Goal: Task Accomplishment & Management: Use online tool/utility

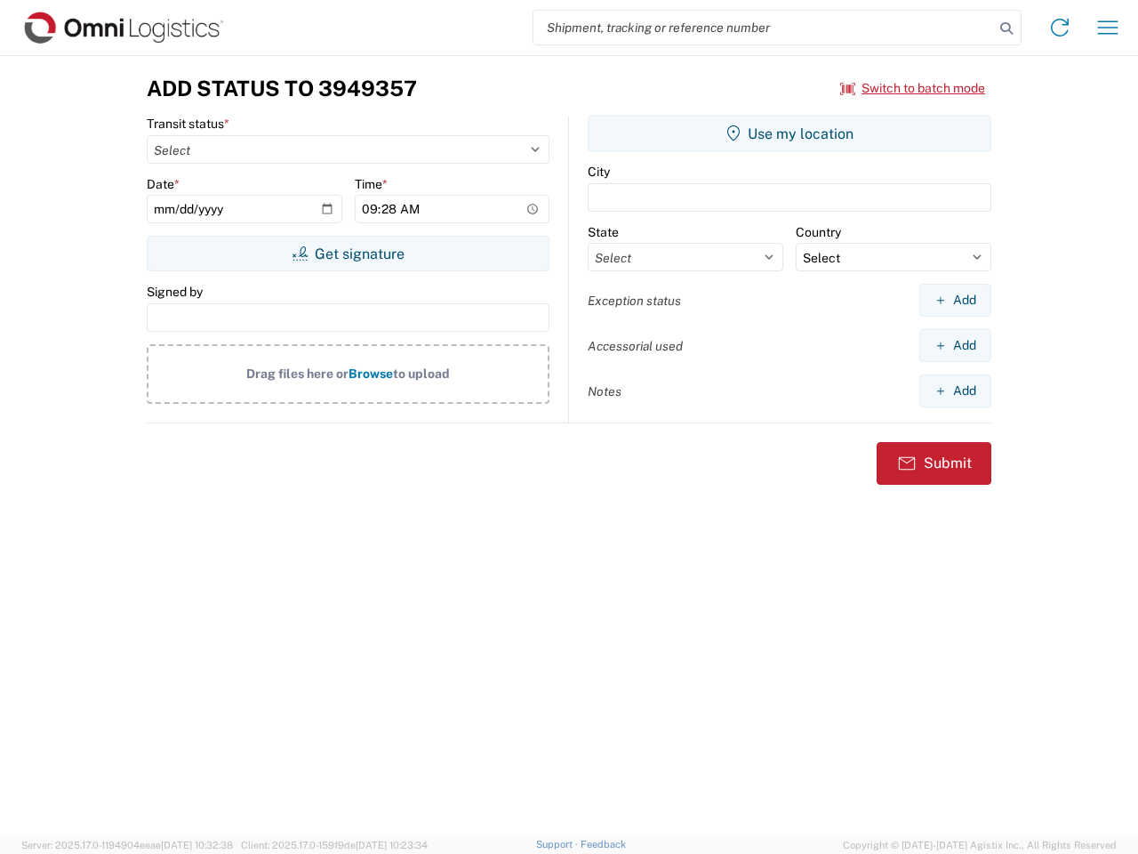
click at [764, 28] on input "search" at bounding box center [764, 28] width 461 height 34
click at [1007, 28] on icon at bounding box center [1006, 28] width 25 height 25
click at [1060, 28] on icon at bounding box center [1060, 27] width 28 height 28
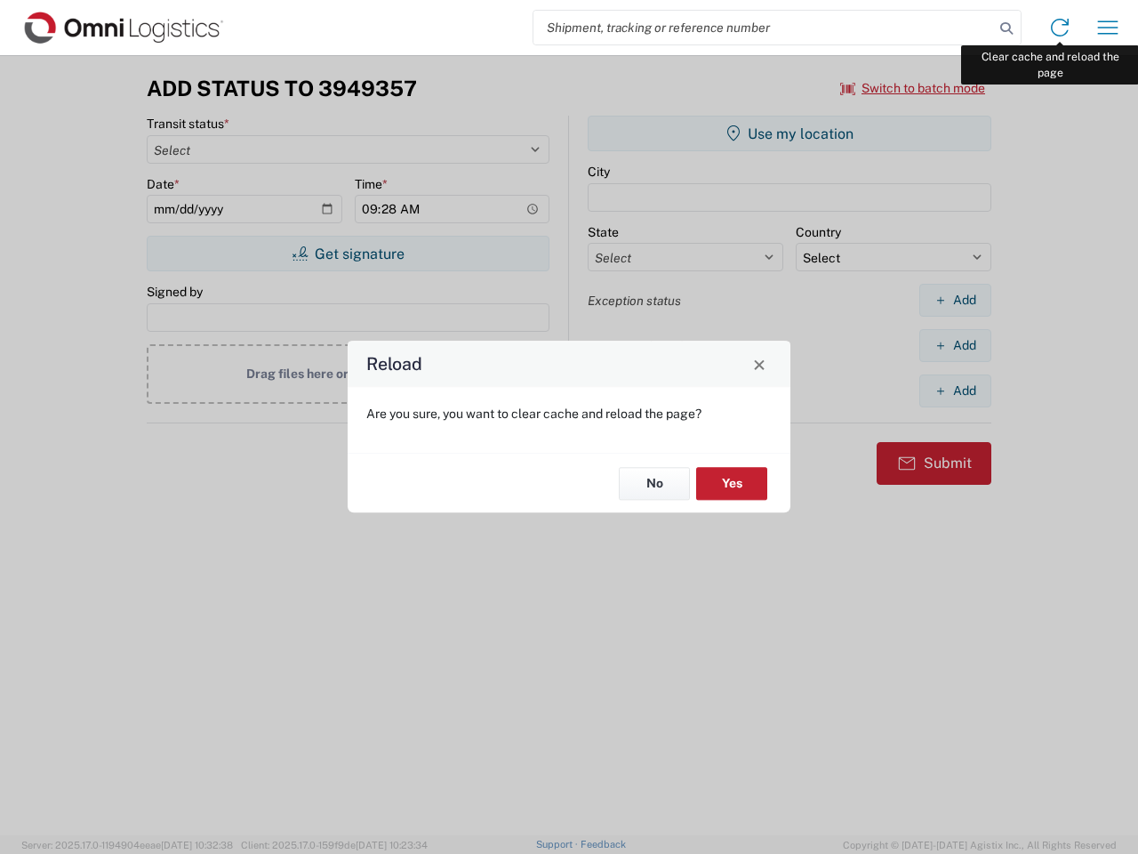
click at [1108, 28] on div "Reload Are you sure, you want to clear cache and reload the page? No Yes" at bounding box center [569, 427] width 1138 height 854
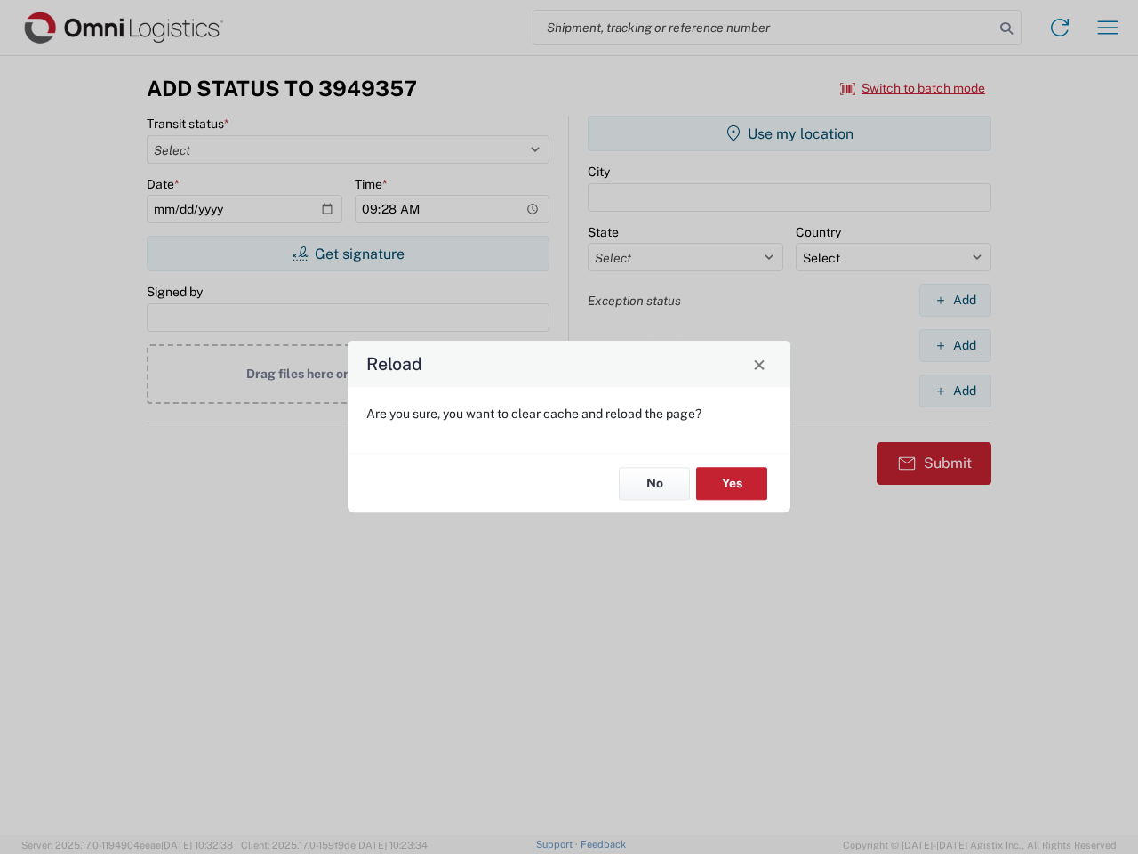
click at [913, 88] on div "Reload Are you sure, you want to clear cache and reload the page? No Yes" at bounding box center [569, 427] width 1138 height 854
click at [348, 253] on div "Reload Are you sure, you want to clear cache and reload the page? No Yes" at bounding box center [569, 427] width 1138 height 854
click at [790, 133] on div "Reload Are you sure, you want to clear cache and reload the page? No Yes" at bounding box center [569, 427] width 1138 height 854
click at [955, 300] on div "Reload Are you sure, you want to clear cache and reload the page? No Yes" at bounding box center [569, 427] width 1138 height 854
click at [955, 345] on div "Reload Are you sure, you want to clear cache and reload the page? No Yes" at bounding box center [569, 427] width 1138 height 854
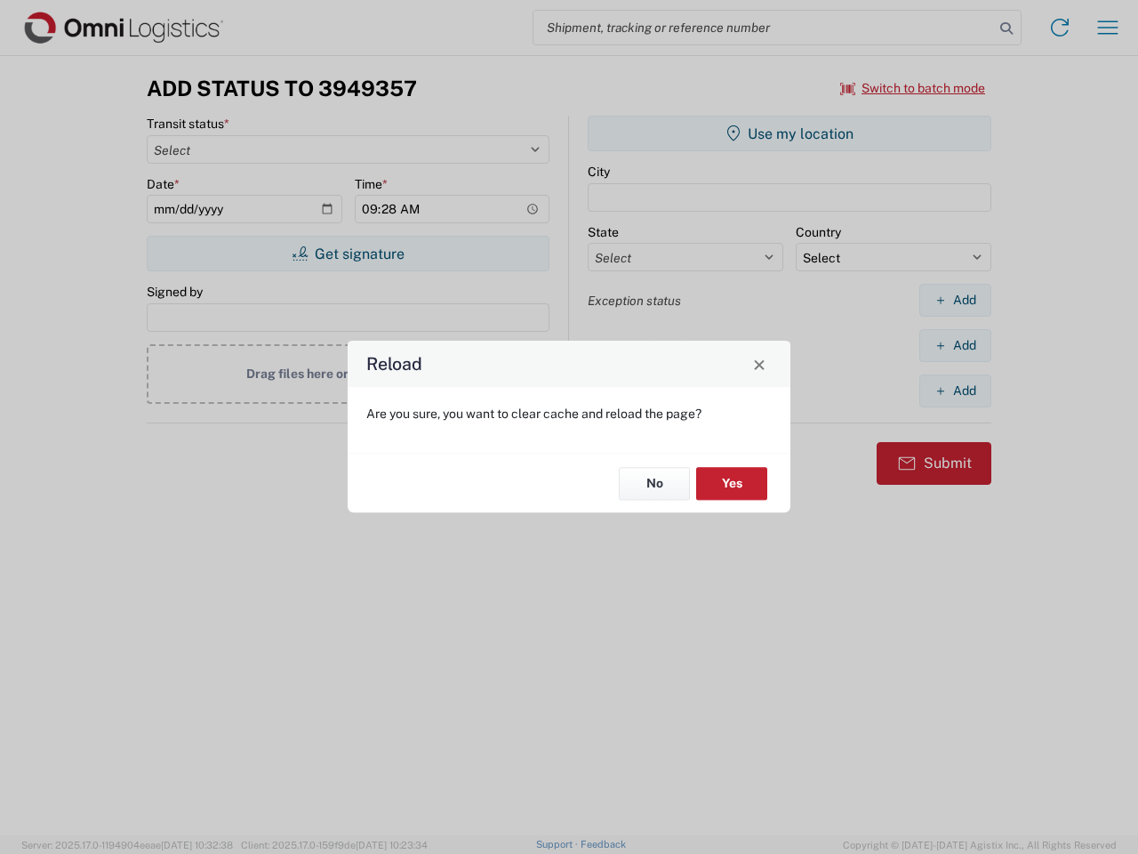
click at [955, 390] on div "Reload Are you sure, you want to clear cache and reload the page? No Yes" at bounding box center [569, 427] width 1138 height 854
